Goal: Information Seeking & Learning: Learn about a topic

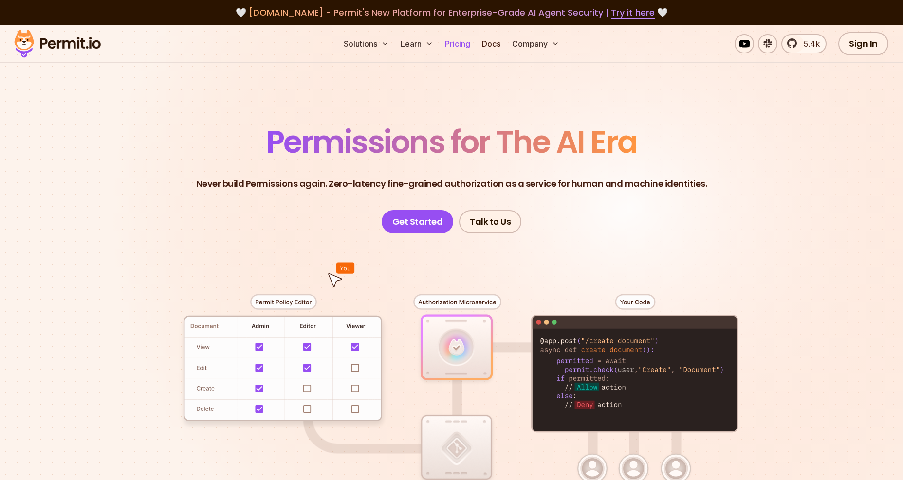
click at [451, 46] on link "Pricing" at bounding box center [457, 43] width 33 height 19
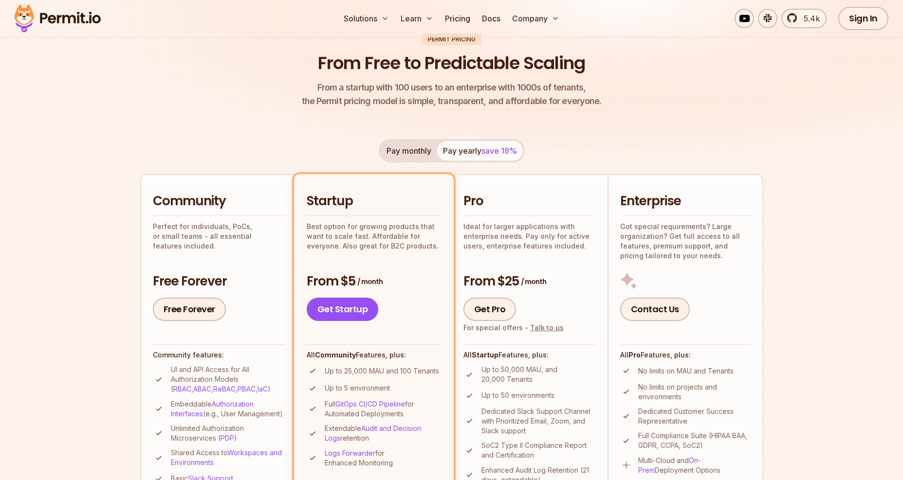
scroll to position [86, 0]
drag, startPoint x: 234, startPoint y: 226, endPoint x: 248, endPoint y: 225, distance: 13.6
click at [248, 225] on p "Perfect for individuals, PoCs, or small teams - all essential features included." at bounding box center [218, 235] width 131 height 29
click at [247, 226] on p "Perfect for individuals, PoCs, or small teams - all essential features included." at bounding box center [218, 235] width 131 height 29
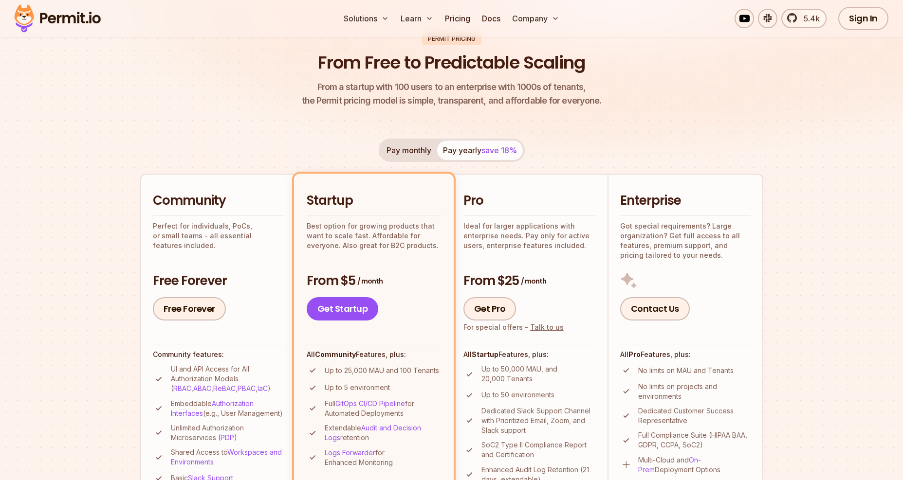
click at [247, 226] on p "Perfect for individuals, PoCs, or small teams - all essential features included." at bounding box center [218, 235] width 131 height 29
click at [221, 239] on p "Perfect for individuals, PoCs, or small teams - all essential features included." at bounding box center [218, 235] width 131 height 29
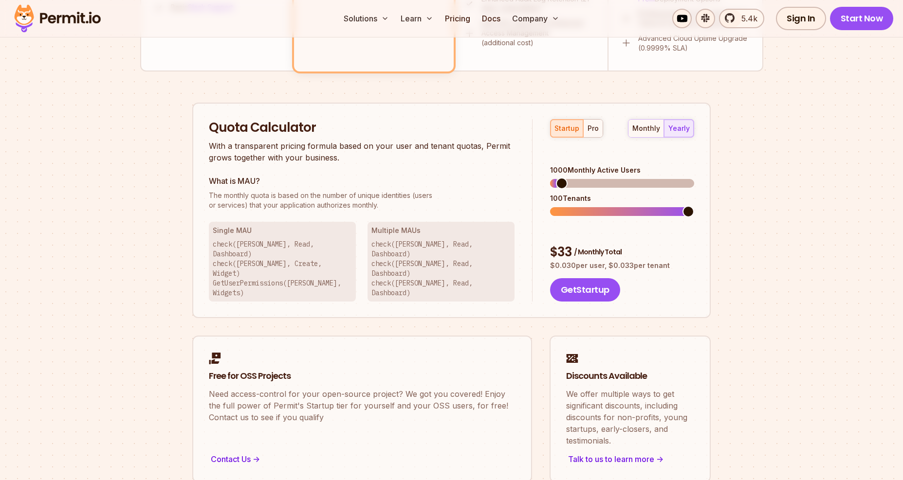
scroll to position [561, 0]
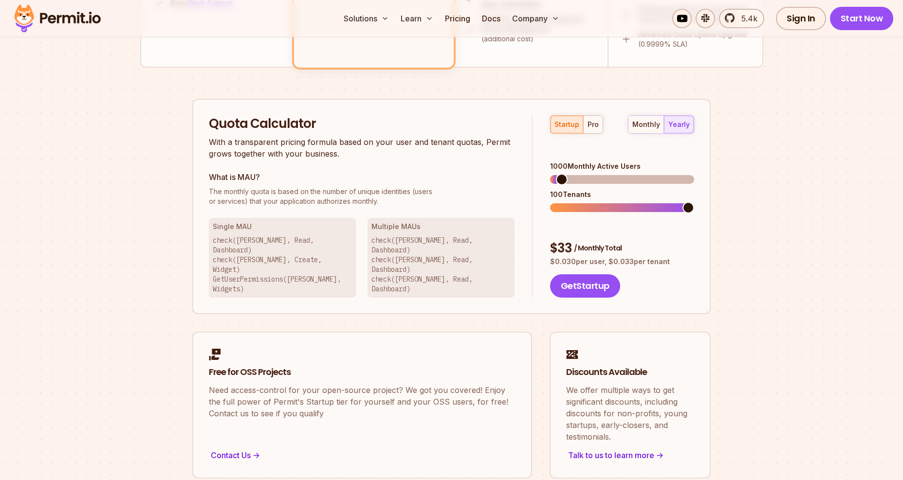
click at [568, 128] on div "startup pro" at bounding box center [576, 124] width 53 height 18
click at [657, 127] on div "monthly" at bounding box center [646, 125] width 28 height 10
click at [674, 129] on div "yearly" at bounding box center [678, 125] width 21 height 10
click at [634, 128] on button "monthly" at bounding box center [646, 125] width 36 height 18
click at [668, 127] on button "yearly" at bounding box center [679, 125] width 30 height 18
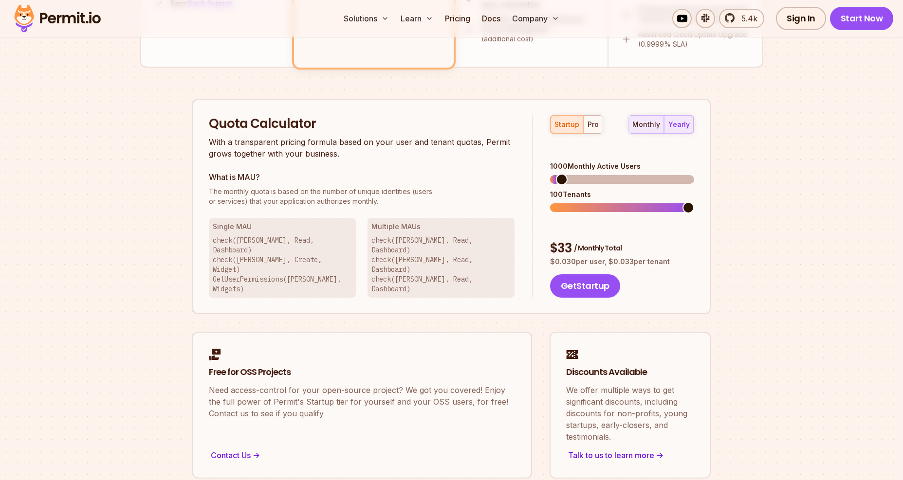
click at [654, 127] on div "monthly" at bounding box center [646, 125] width 28 height 10
click at [680, 128] on div "yearly" at bounding box center [678, 125] width 21 height 10
click at [694, 174] on span at bounding box center [688, 180] width 12 height 12
click at [584, 133] on button "pro" at bounding box center [592, 125] width 19 height 18
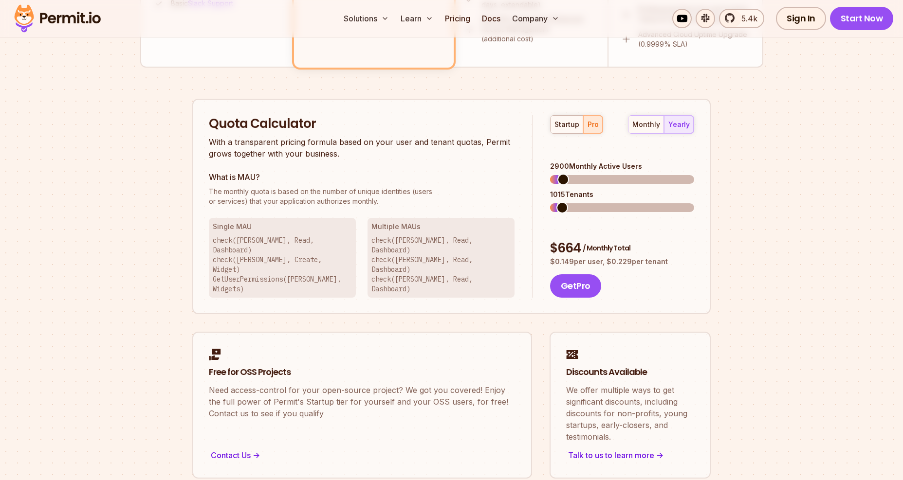
click at [558, 174] on span at bounding box center [563, 180] width 12 height 12
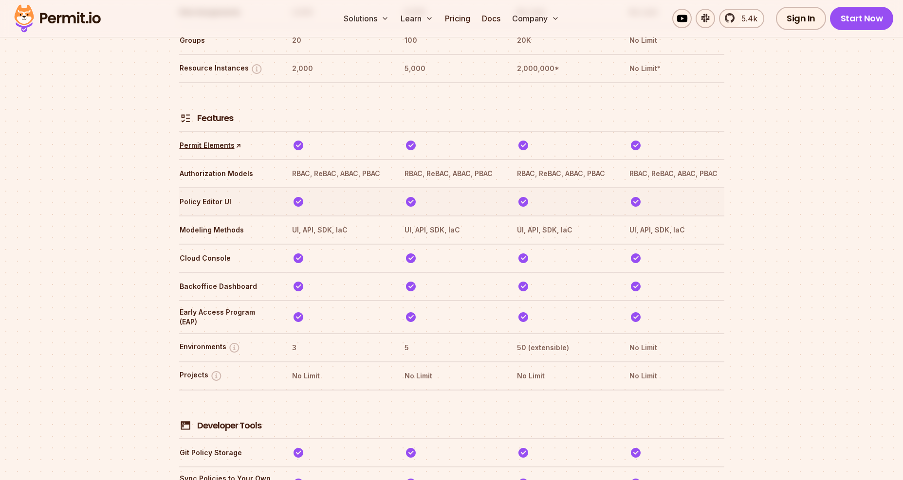
scroll to position [1441, 0]
click at [326, 166] on th "RBAC, ReBAC, ABAC, PBAC" at bounding box center [339, 174] width 95 height 16
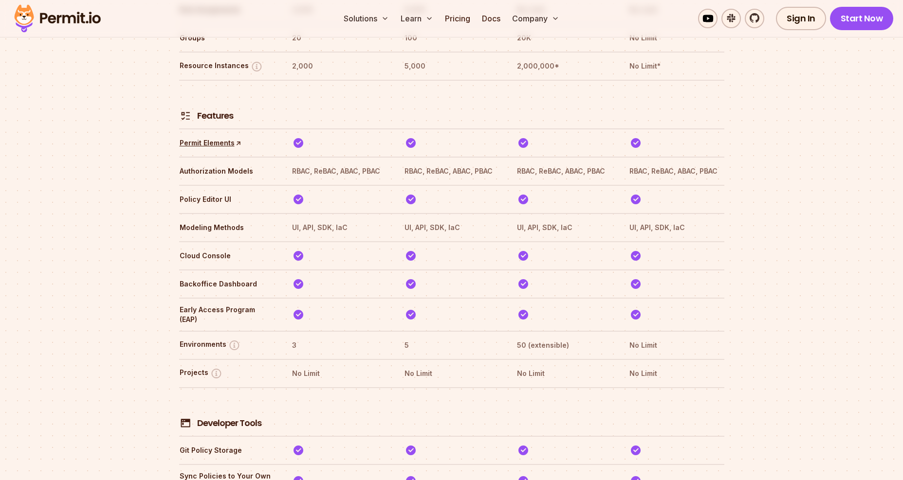
scroll to position [1440, 0]
